Goal: Find specific page/section: Find specific page/section

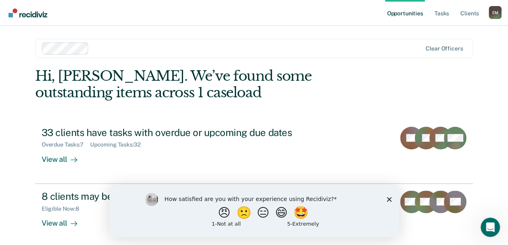
click at [387, 198] on polygon "Close survey" at bounding box center [388, 199] width 5 height 5
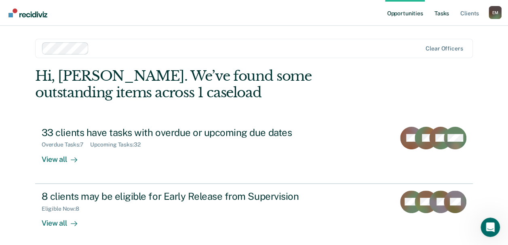
click at [440, 13] on link "Tasks" at bounding box center [442, 13] width 18 height 26
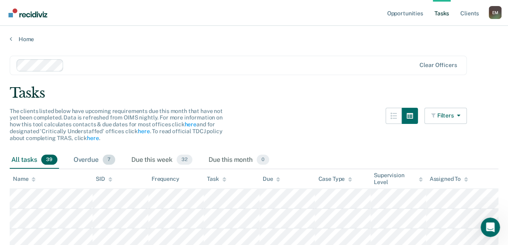
click at [84, 153] on div "Overdue 7" at bounding box center [94, 160] width 45 height 18
